Goal: Navigation & Orientation: Find specific page/section

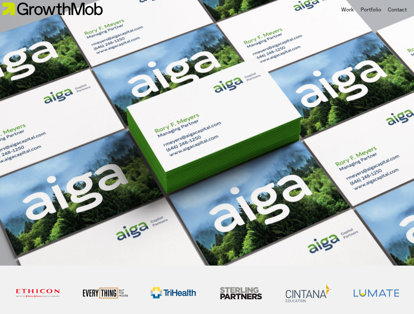
click at [207, 157] on div "7 / 16" at bounding box center [207, 132] width 414 height 267
click at [370, 10] on div "Portfolio" at bounding box center [370, 10] width 21 height 8
click at [207, 133] on div at bounding box center [207, 157] width 414 height 314
click at [38, 294] on div at bounding box center [207, 157] width 414 height 314
click at [173, 294] on div at bounding box center [207, 157] width 414 height 314
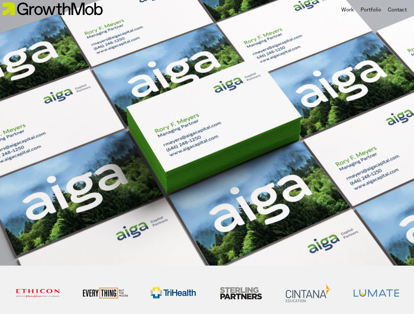
click at [241, 294] on img at bounding box center [241, 294] width 46 height 16
click at [308, 294] on div at bounding box center [207, 157] width 414 height 314
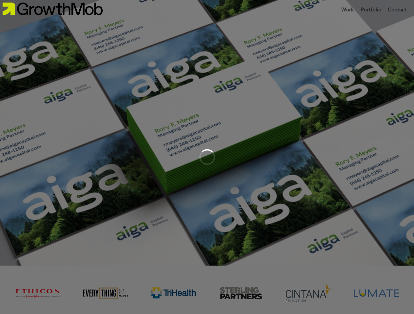
click at [376, 294] on div at bounding box center [207, 157] width 414 height 314
